Goal: Transaction & Acquisition: Purchase product/service

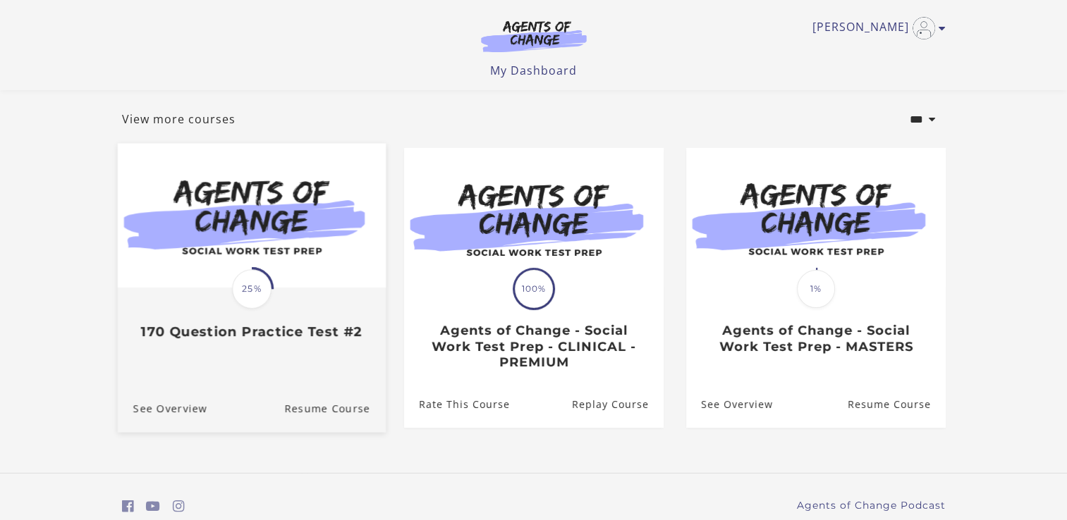
click at [307, 288] on img at bounding box center [251, 216] width 268 height 145
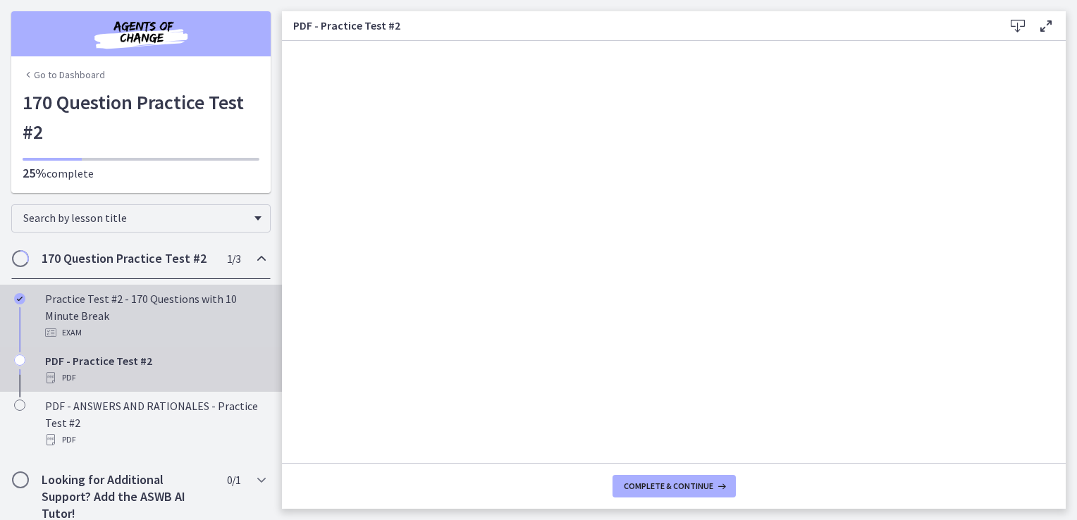
scroll to position [14, 0]
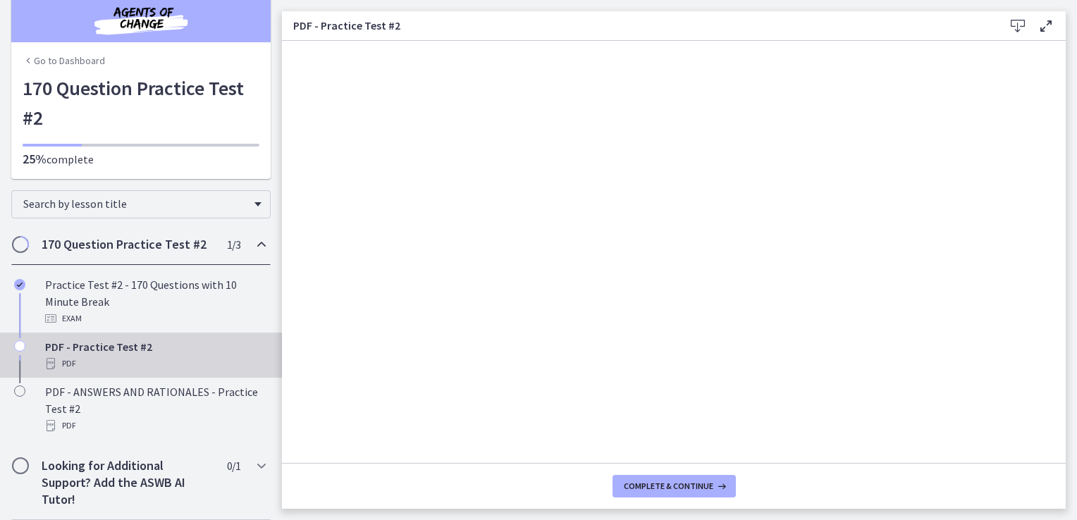
click at [69, 348] on div "PDF - Practice Test #2 PDF" at bounding box center [155, 355] width 220 height 34
click at [667, 489] on span "Complete & continue" at bounding box center [669, 486] width 90 height 11
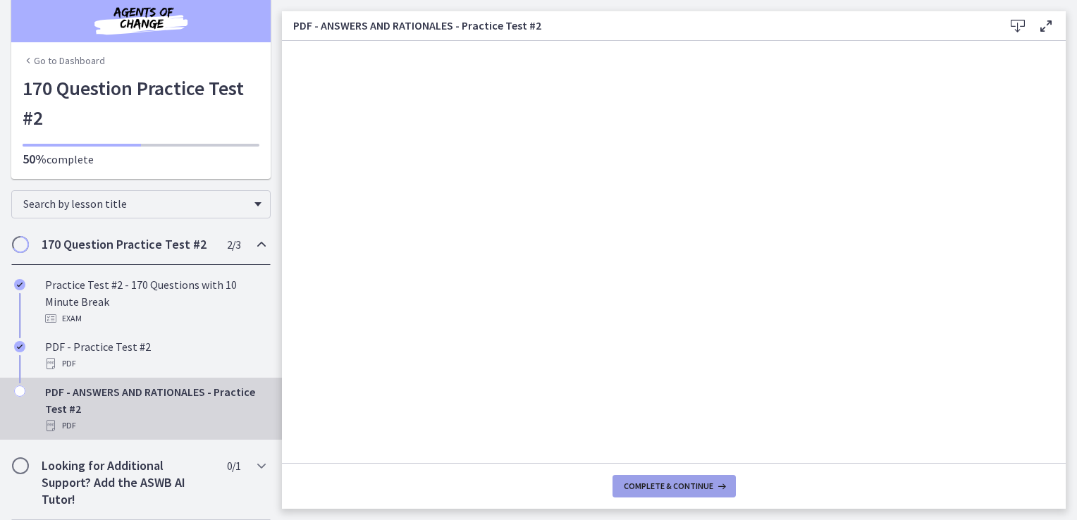
click at [668, 486] on span "Complete & continue" at bounding box center [669, 486] width 90 height 11
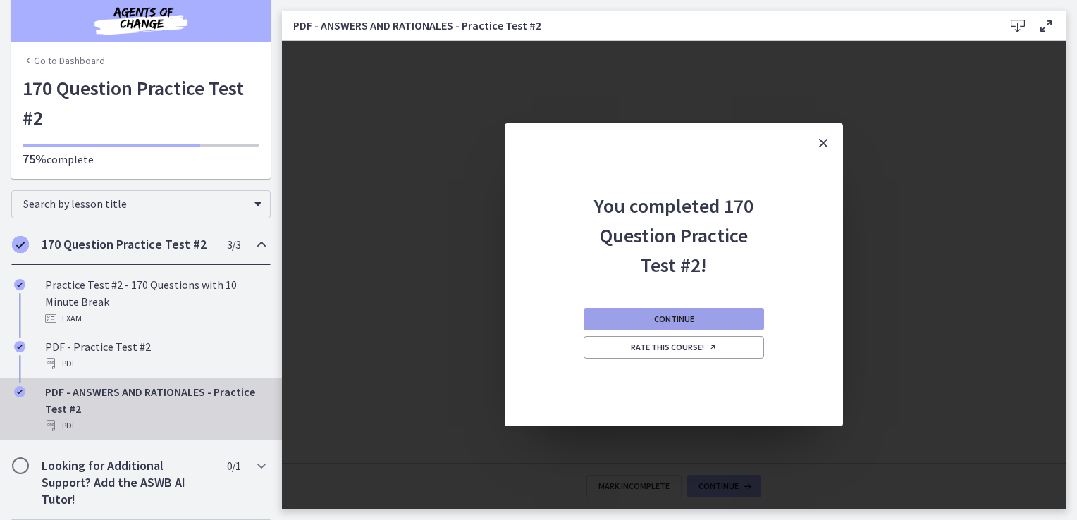
click at [662, 321] on span "Continue" at bounding box center [674, 319] width 40 height 11
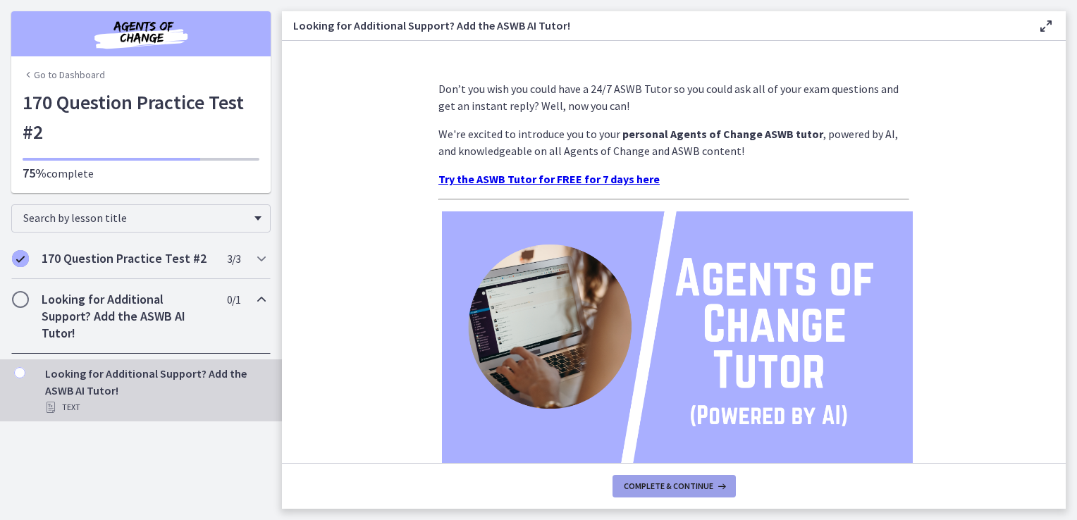
click at [675, 483] on span "Complete & continue" at bounding box center [669, 486] width 90 height 11
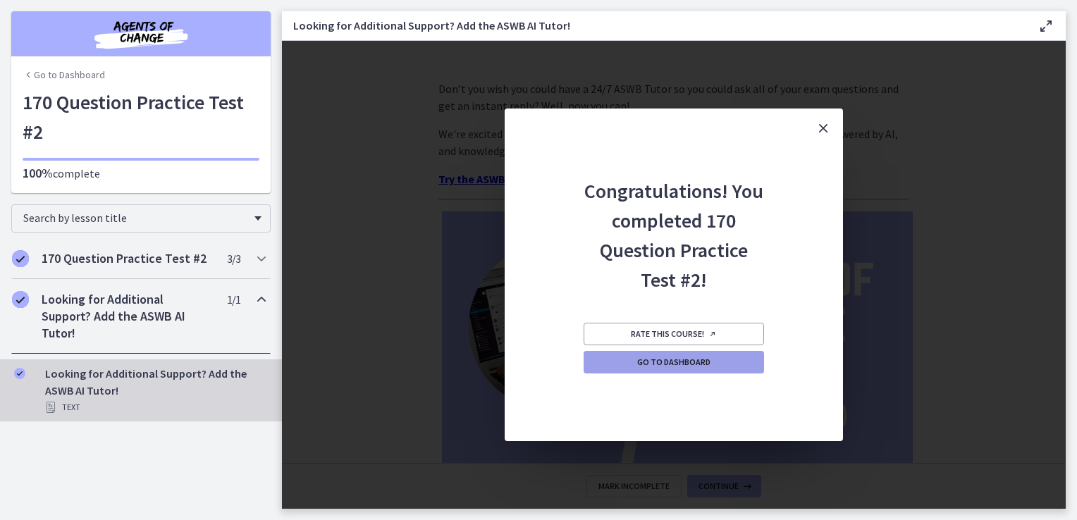
click at [655, 362] on span "Go to Dashboard" at bounding box center [673, 362] width 73 height 11
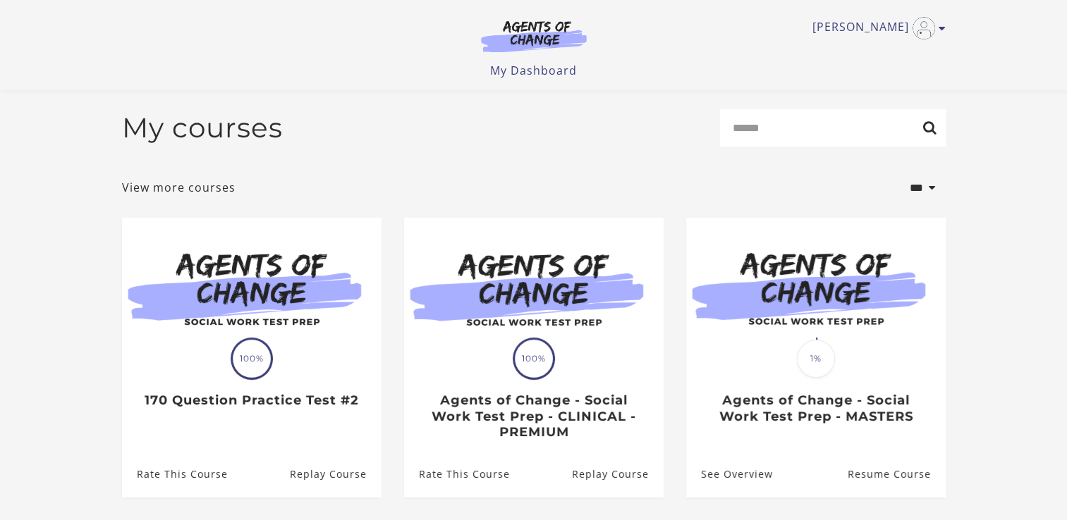
scroll to position [127, 0]
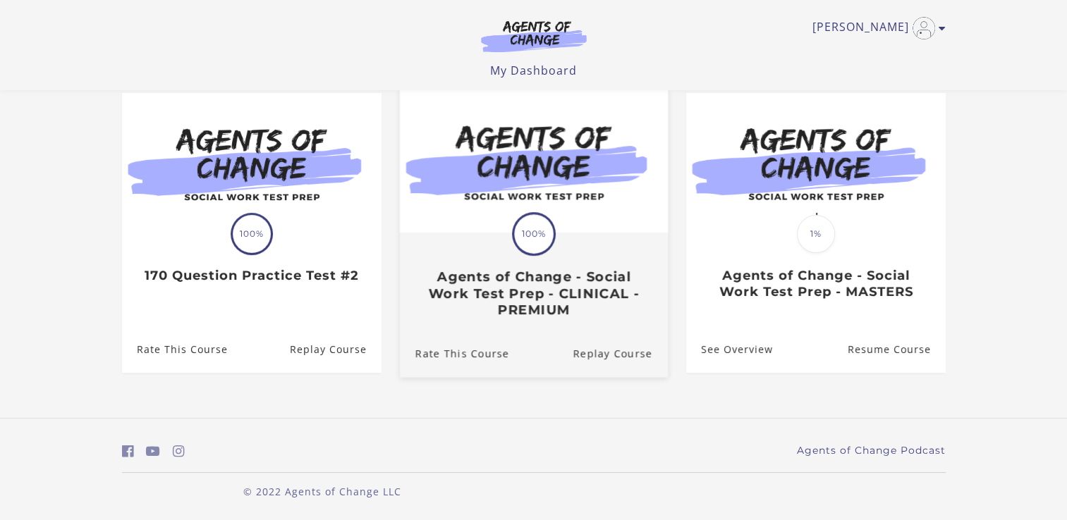
click at [550, 272] on h3 "Agents of Change - Social Work Test Prep - CLINICAL - PREMIUM" at bounding box center [533, 293] width 237 height 49
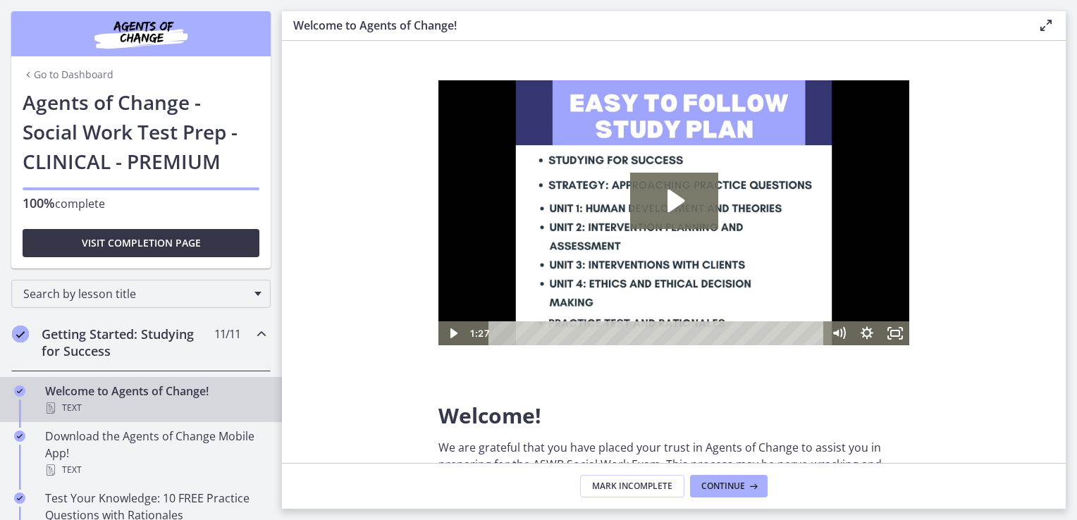
click at [133, 238] on span "Visit completion page" at bounding box center [141, 243] width 119 height 17
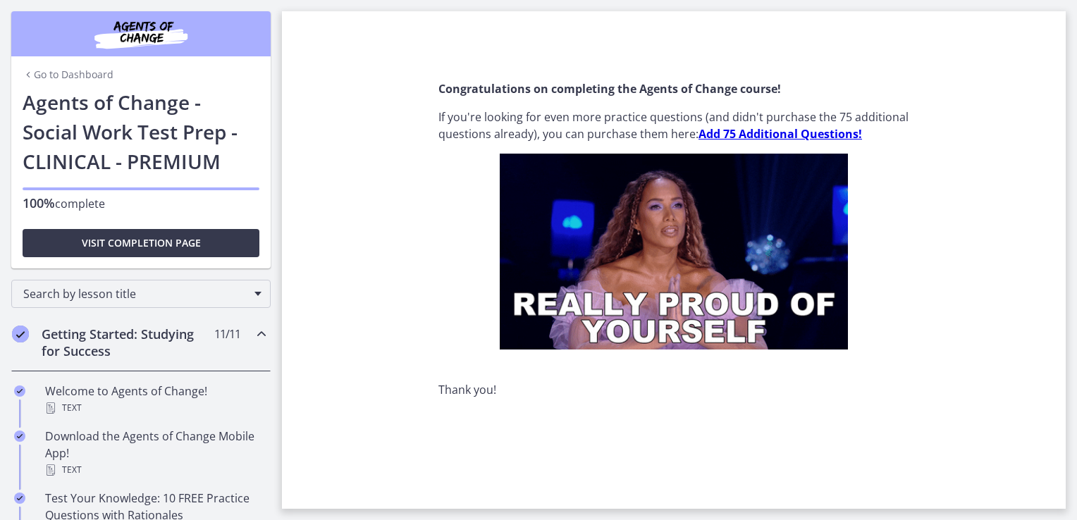
click at [759, 135] on strong "Add 75 Additional Questions!" at bounding box center [781, 134] width 164 height 16
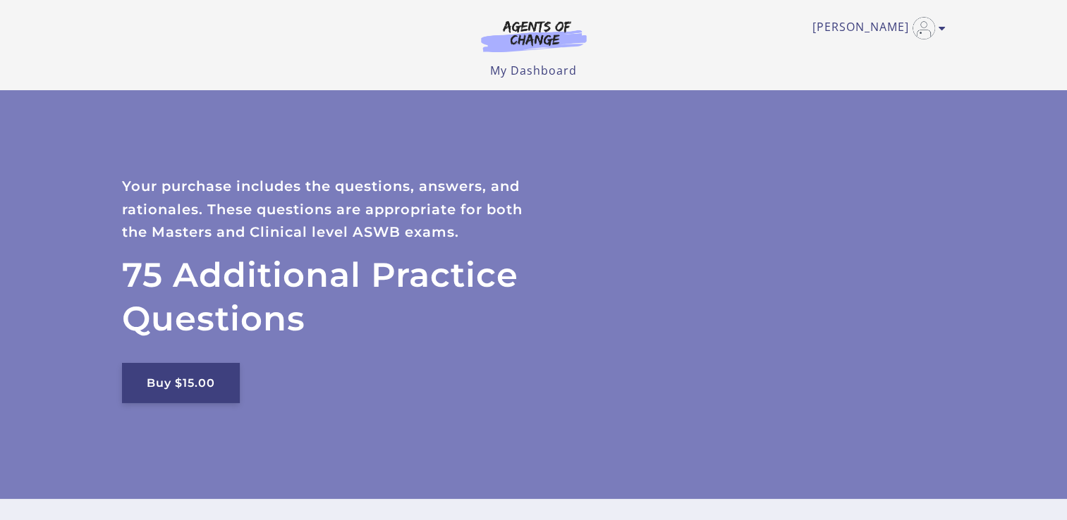
click at [165, 384] on link "Buy $15.00" at bounding box center [181, 383] width 118 height 40
